Goal: Navigation & Orientation: Find specific page/section

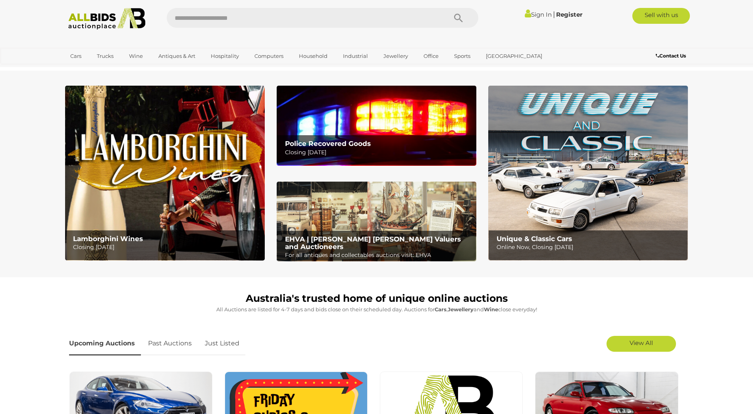
click at [332, 133] on img at bounding box center [377, 126] width 200 height 80
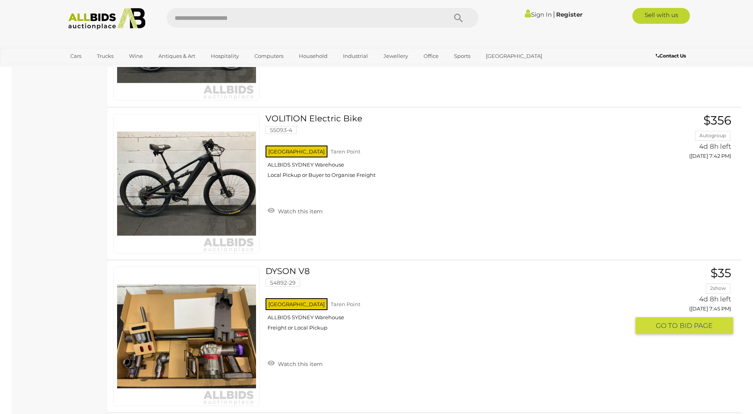
scroll to position [1746, 0]
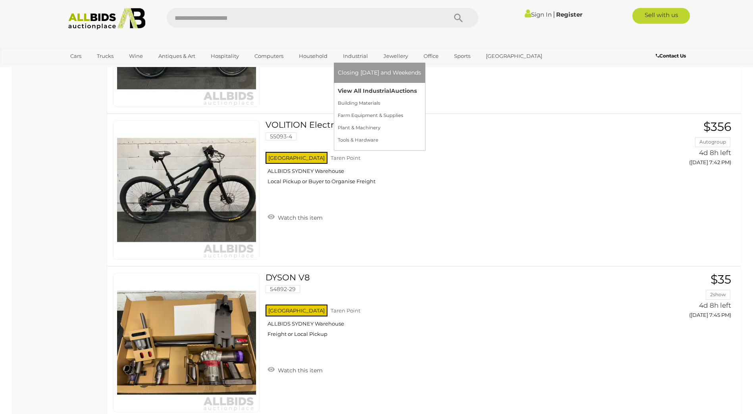
click at [361, 89] on link "View All Industrial Auctions" at bounding box center [379, 91] width 83 height 12
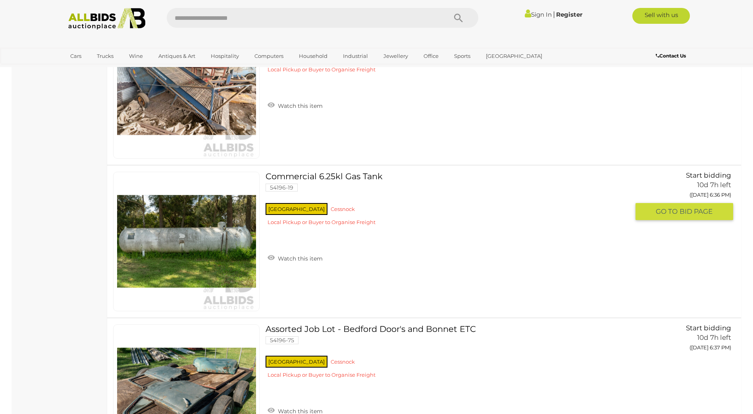
scroll to position [3612, 0]
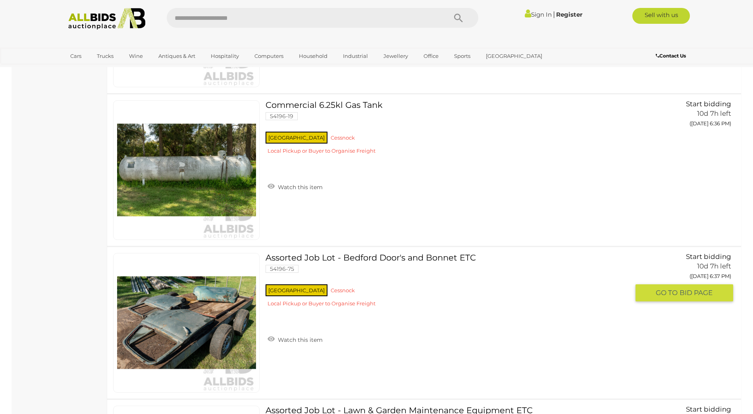
click at [173, 320] on link at bounding box center [186, 323] width 146 height 140
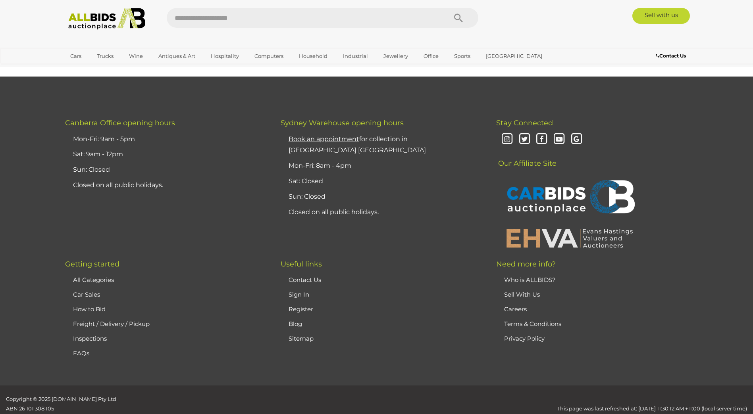
scroll to position [27, 0]
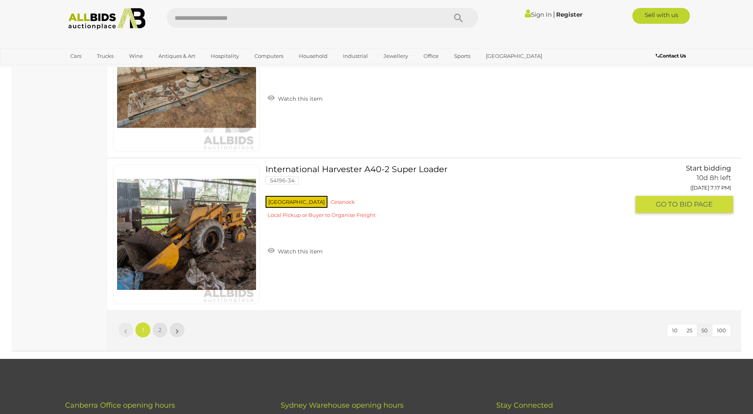
scroll to position [7588, 0]
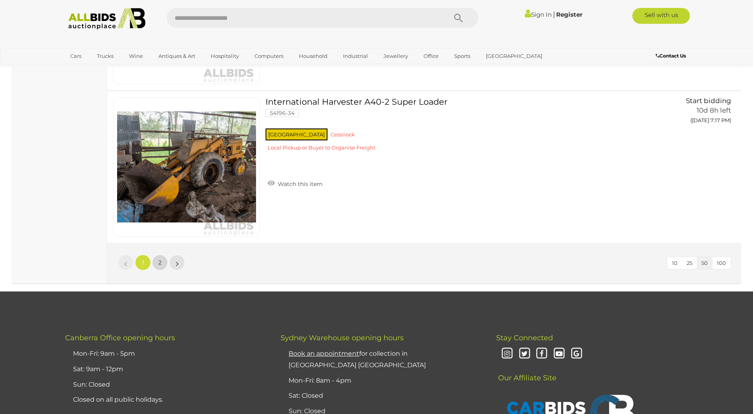
click at [160, 263] on span "2" at bounding box center [159, 262] width 3 height 7
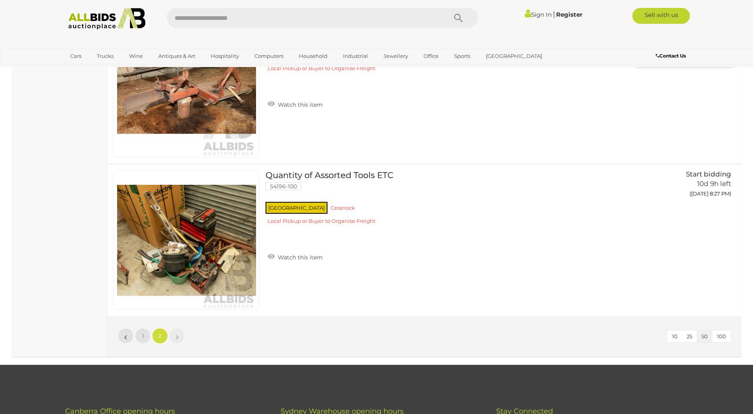
scroll to position [7057, 0]
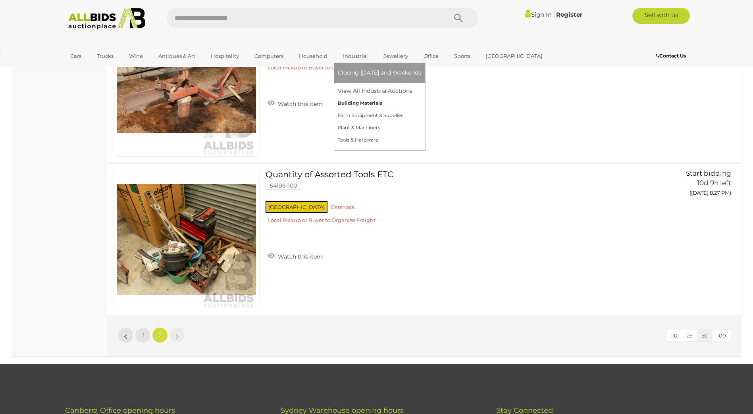
click at [363, 105] on link "Building Materials" at bounding box center [379, 103] width 83 height 12
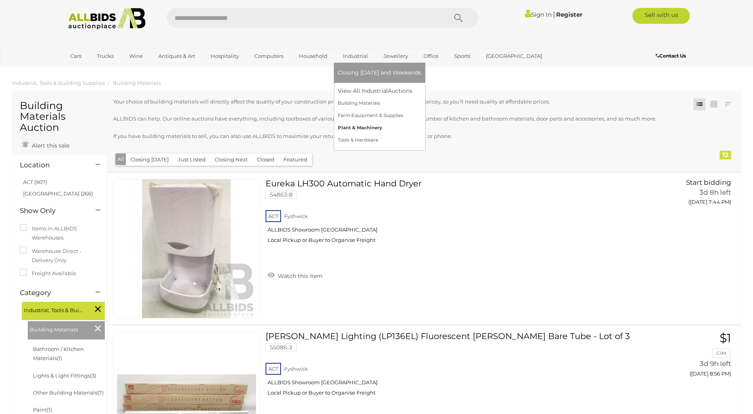
click at [362, 131] on link "Plant & Machinery" at bounding box center [379, 128] width 83 height 12
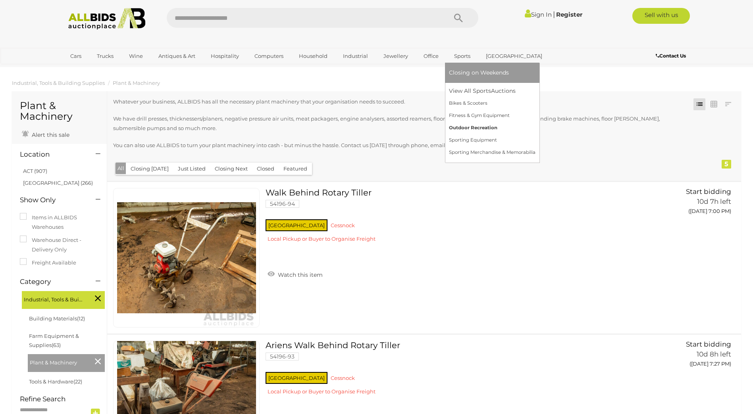
click at [481, 126] on link "Outdoor Recreation" at bounding box center [492, 128] width 87 height 12
